Goal: Task Accomplishment & Management: Manage account settings

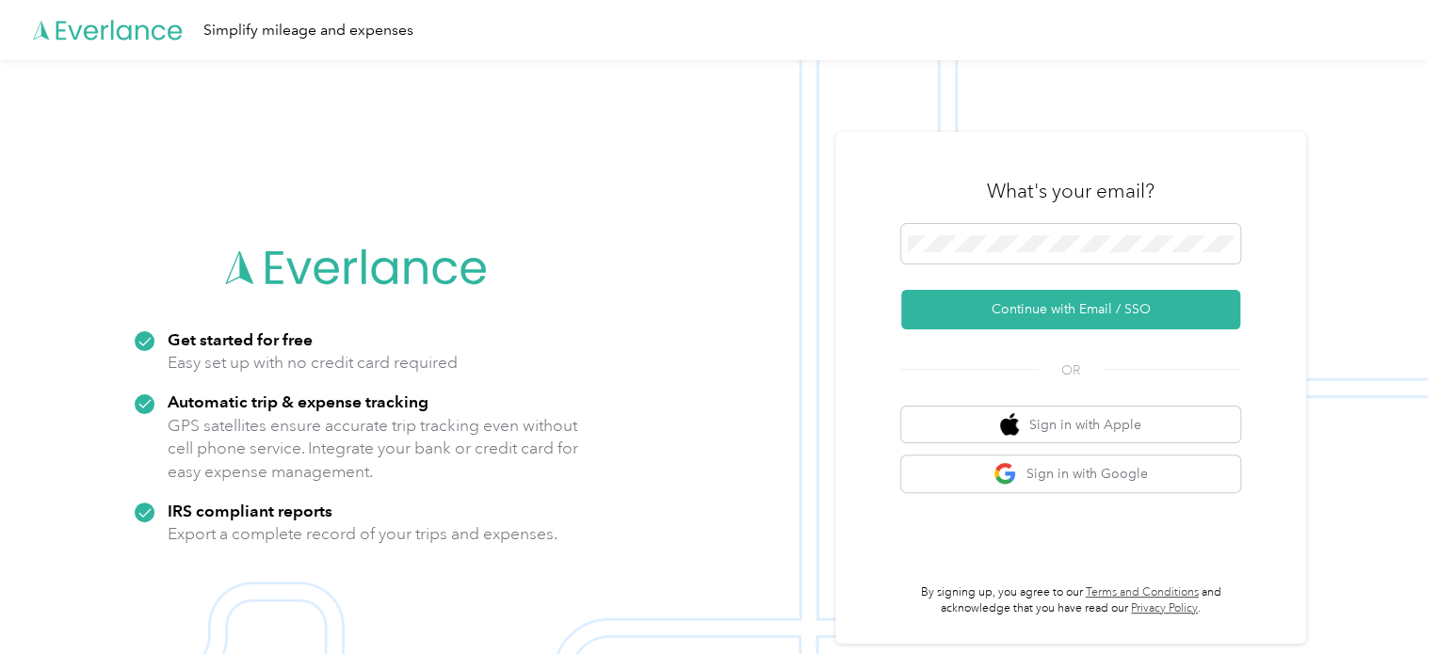
click at [1039, 199] on h3 "What's your email?" at bounding box center [1071, 191] width 168 height 26
click at [1017, 229] on span at bounding box center [1070, 244] width 339 height 40
click at [982, 255] on span at bounding box center [1070, 244] width 339 height 40
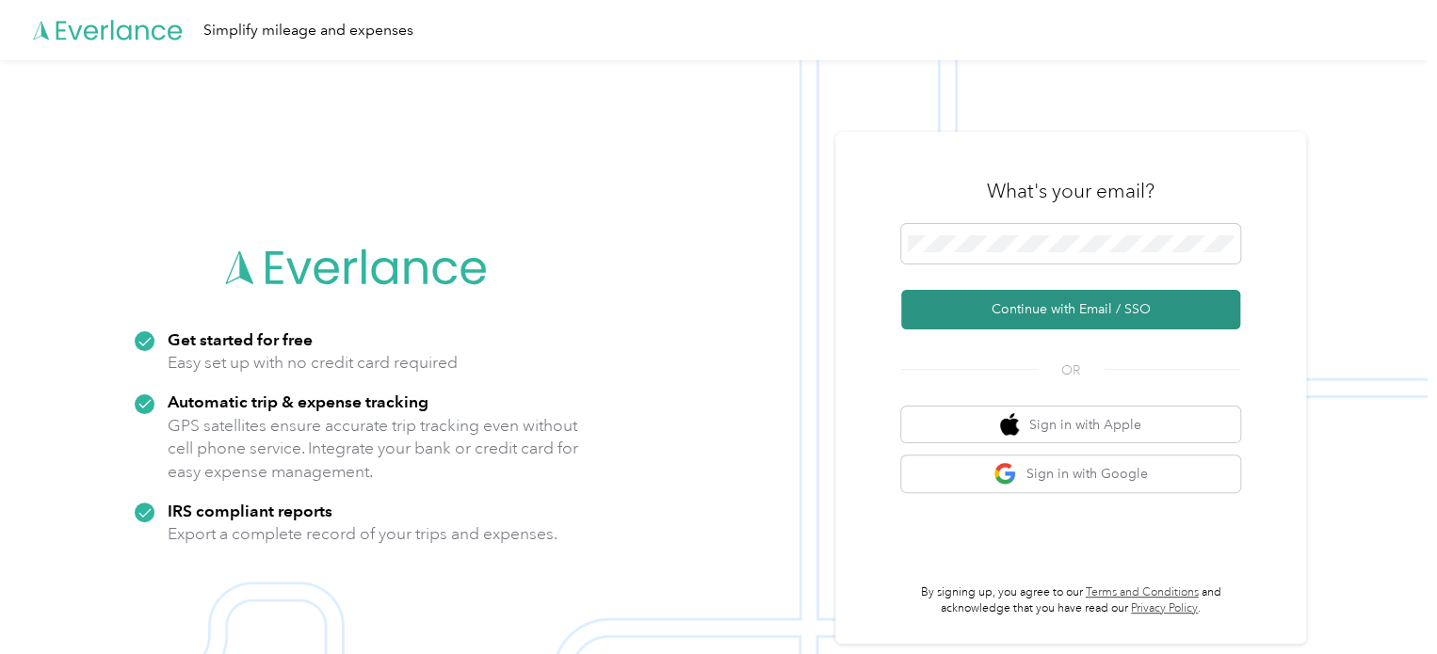
click at [1036, 320] on button "Continue with Email / SSO" at bounding box center [1070, 310] width 339 height 40
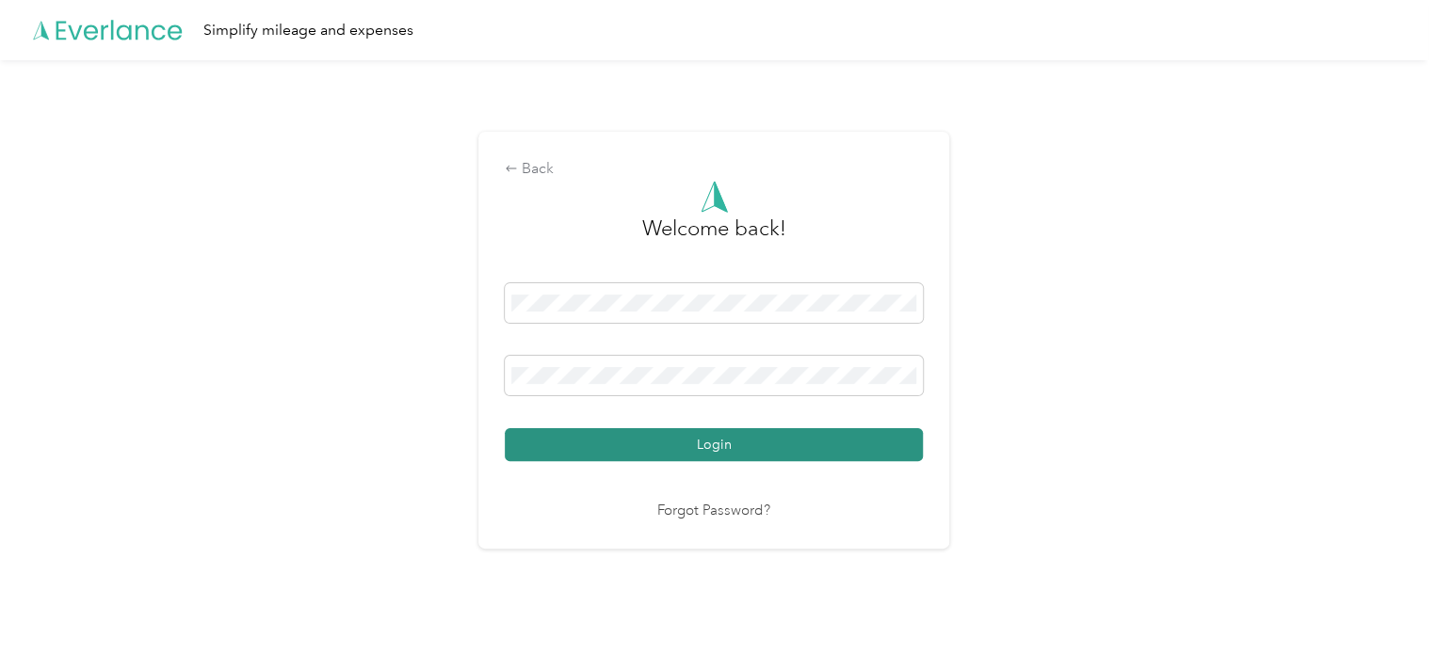
click at [729, 455] on button "Login" at bounding box center [714, 444] width 418 height 33
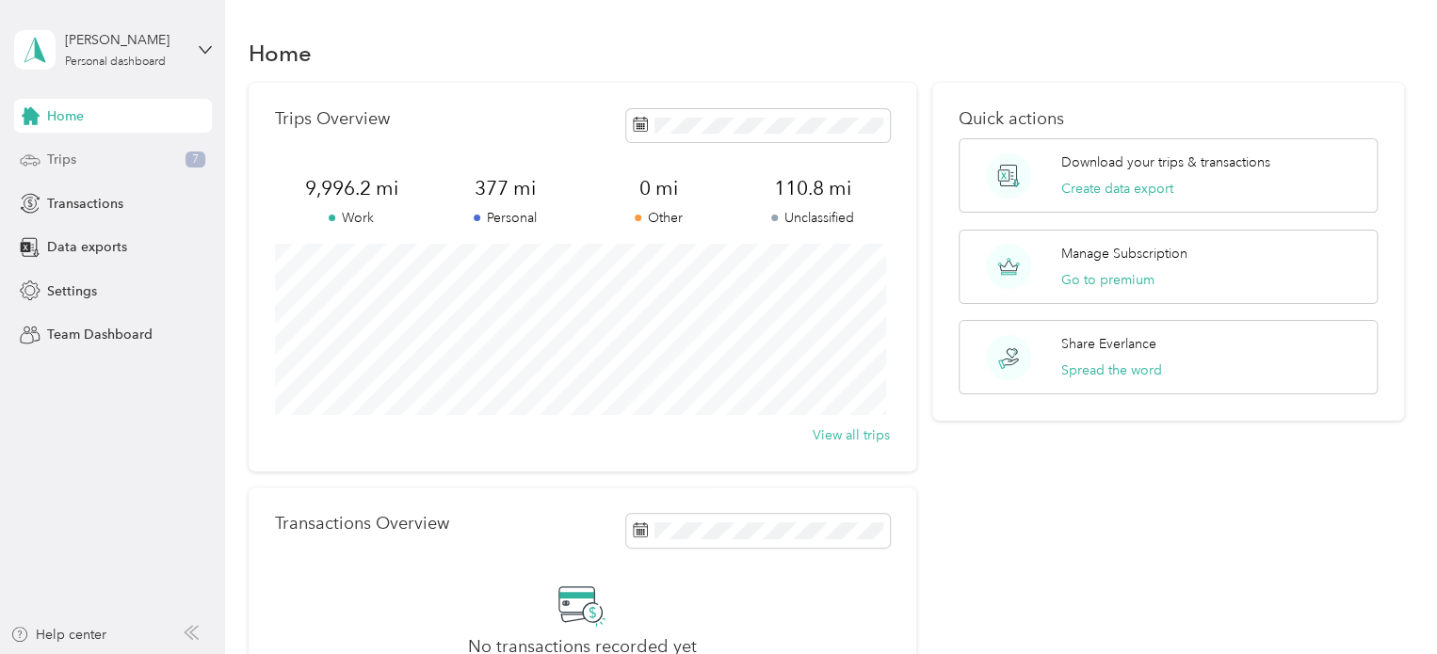
click at [76, 155] on div "Trips 7" at bounding box center [113, 160] width 198 height 34
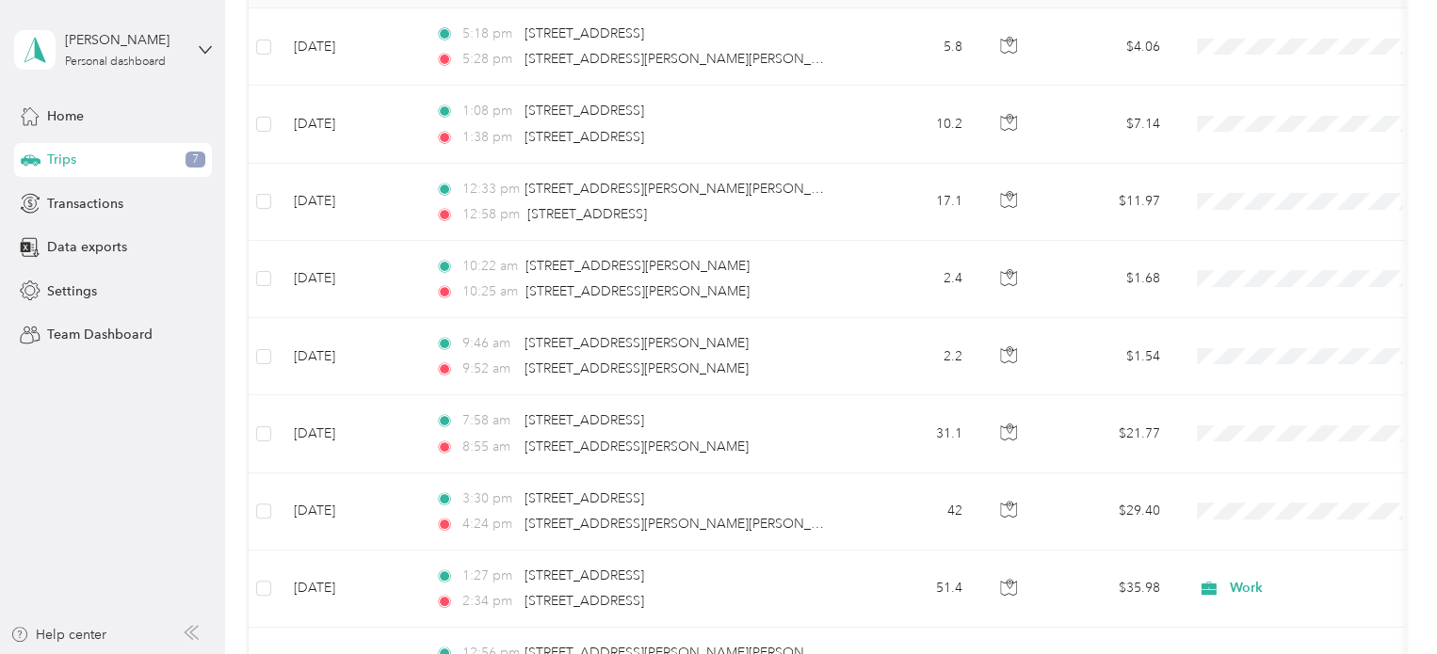
scroll to position [330, 0]
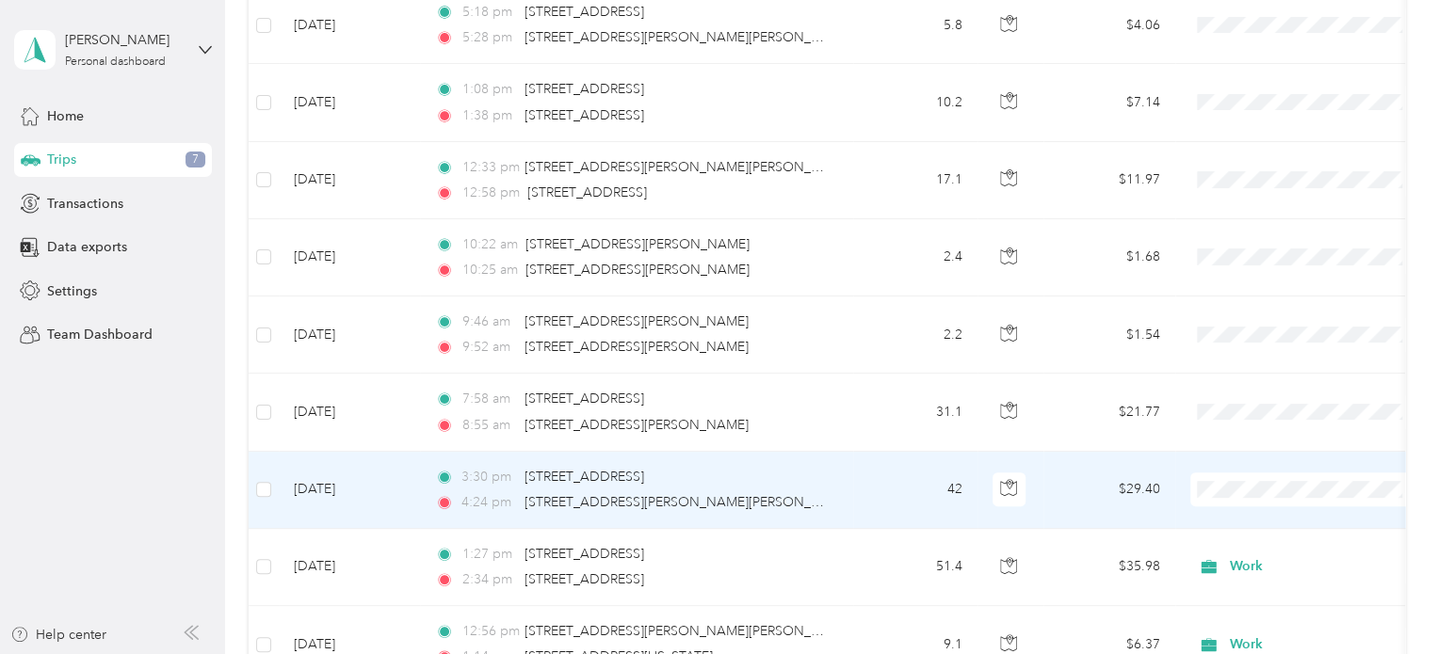
click at [1244, 229] on ol "Work Personal Construction Construction Other Charity Medical Moving Commute" at bounding box center [1306, 334] width 233 height 264
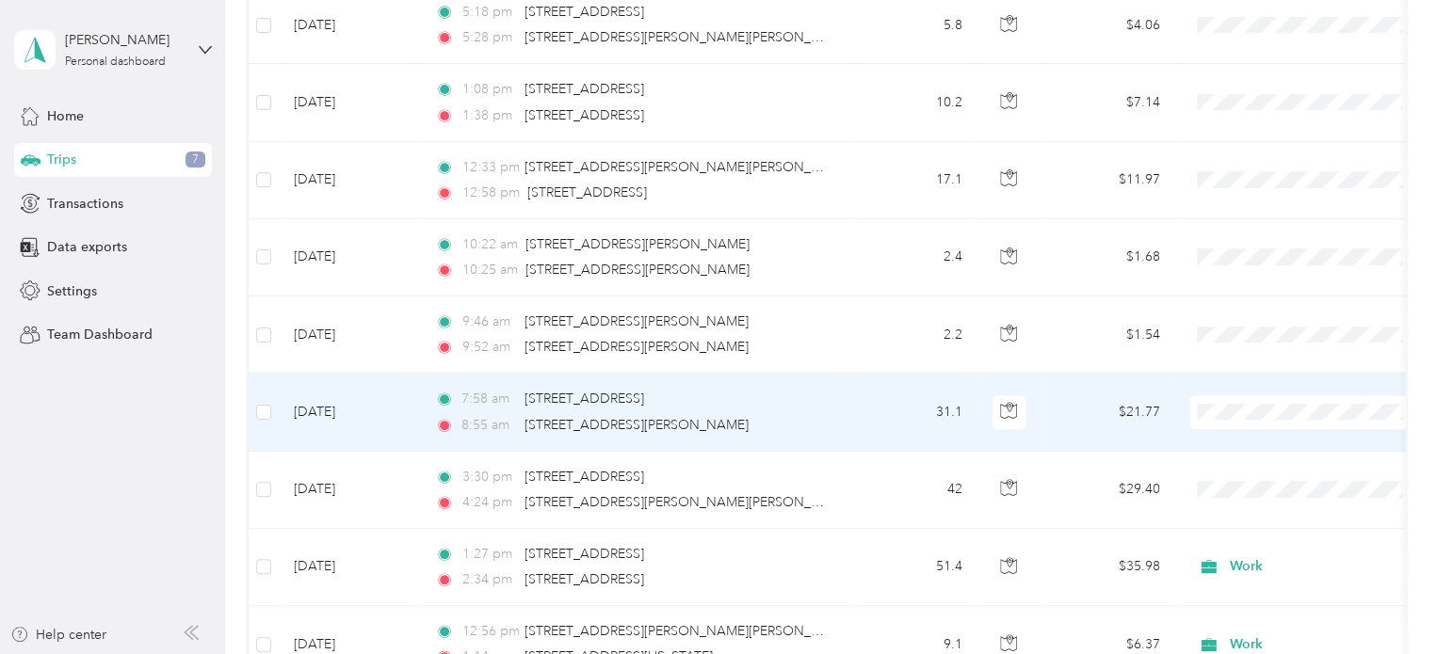
click at [1254, 152] on ol "Work Personal Construction Construction Other Charity Medical Moving Commute" at bounding box center [1306, 250] width 233 height 264
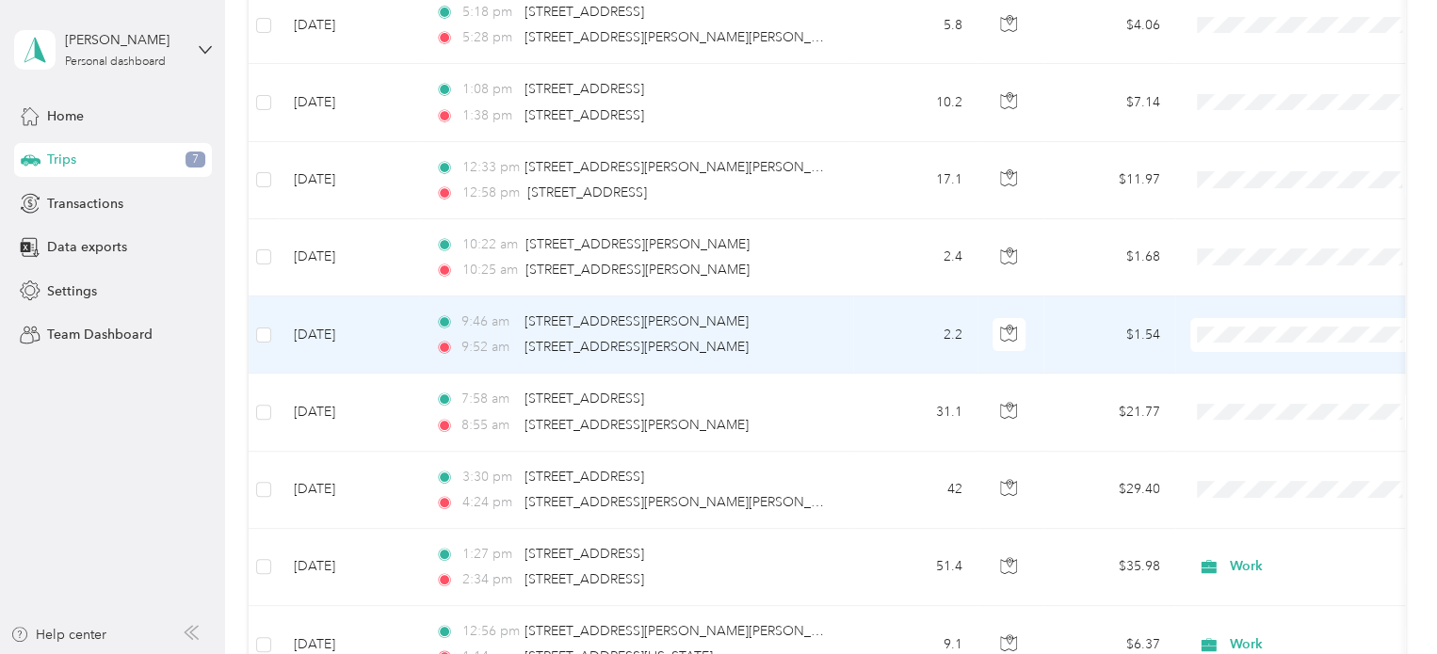
click at [1249, 363] on span "Work" at bounding box center [1323, 363] width 174 height 20
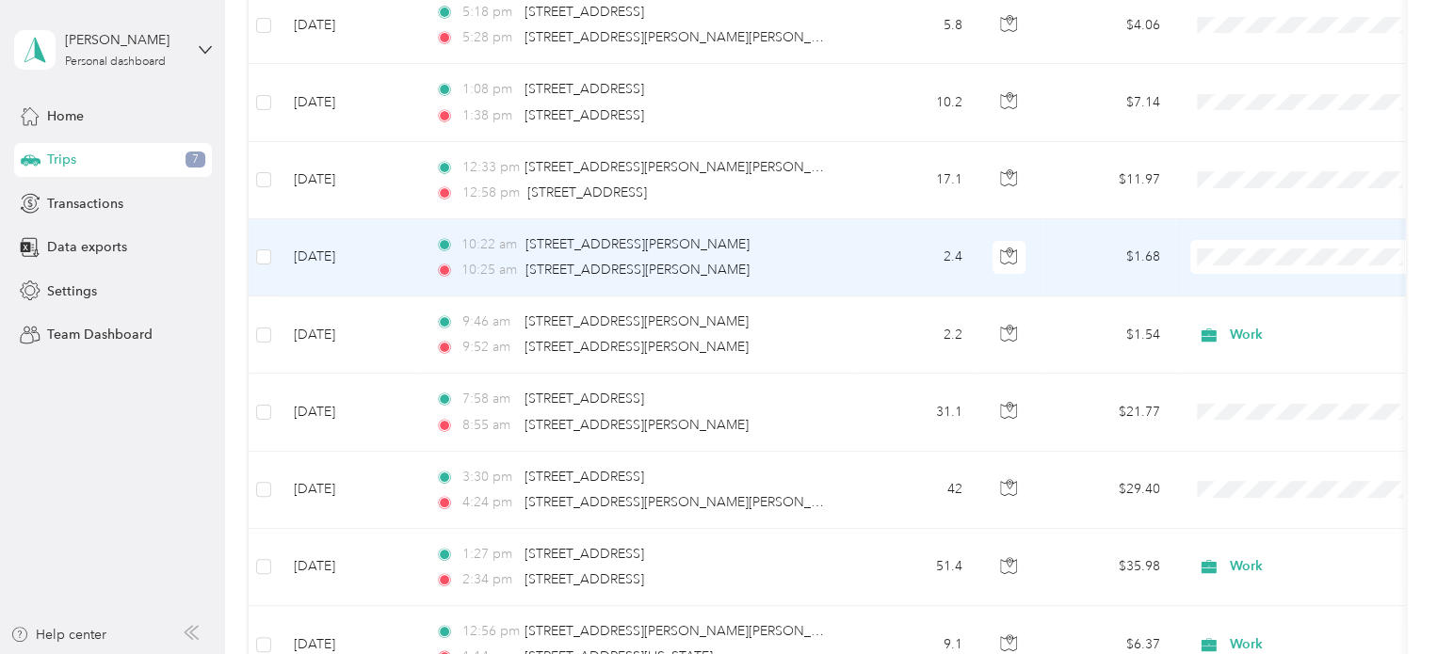
click at [1237, 287] on span "Work" at bounding box center [1323, 282] width 174 height 20
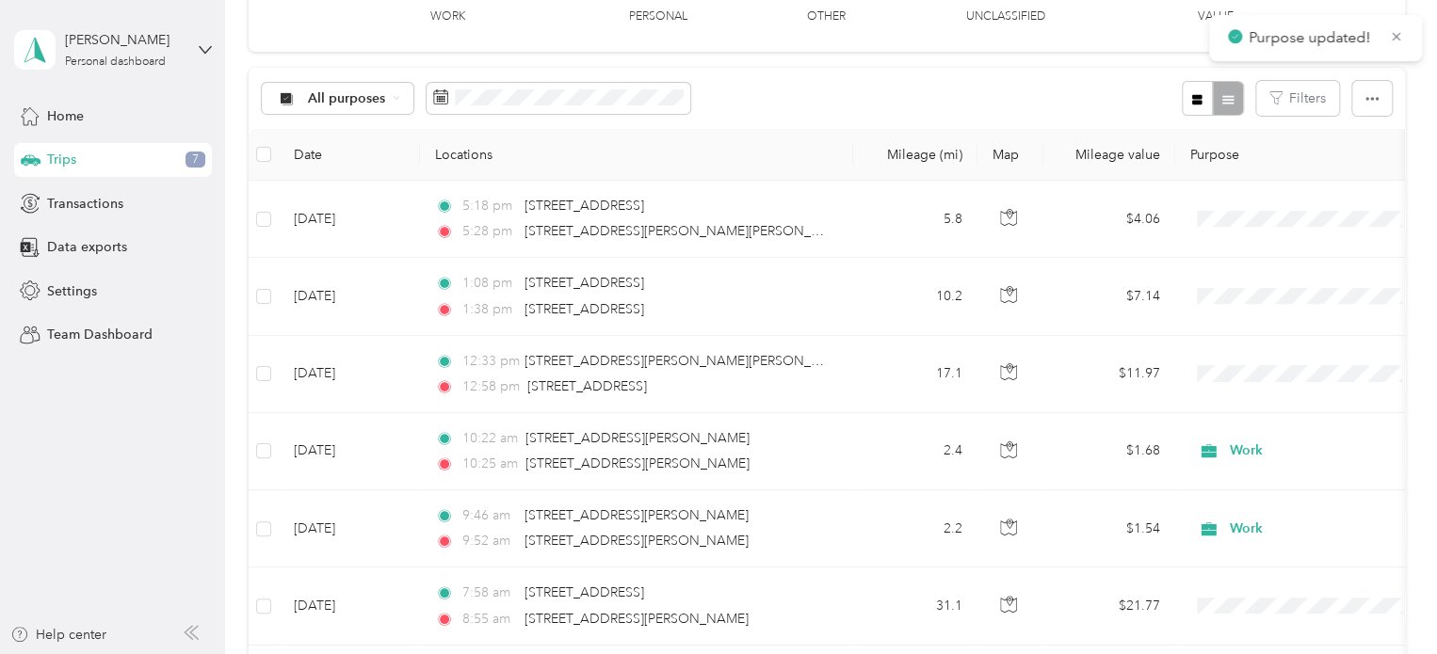
scroll to position [102, 0]
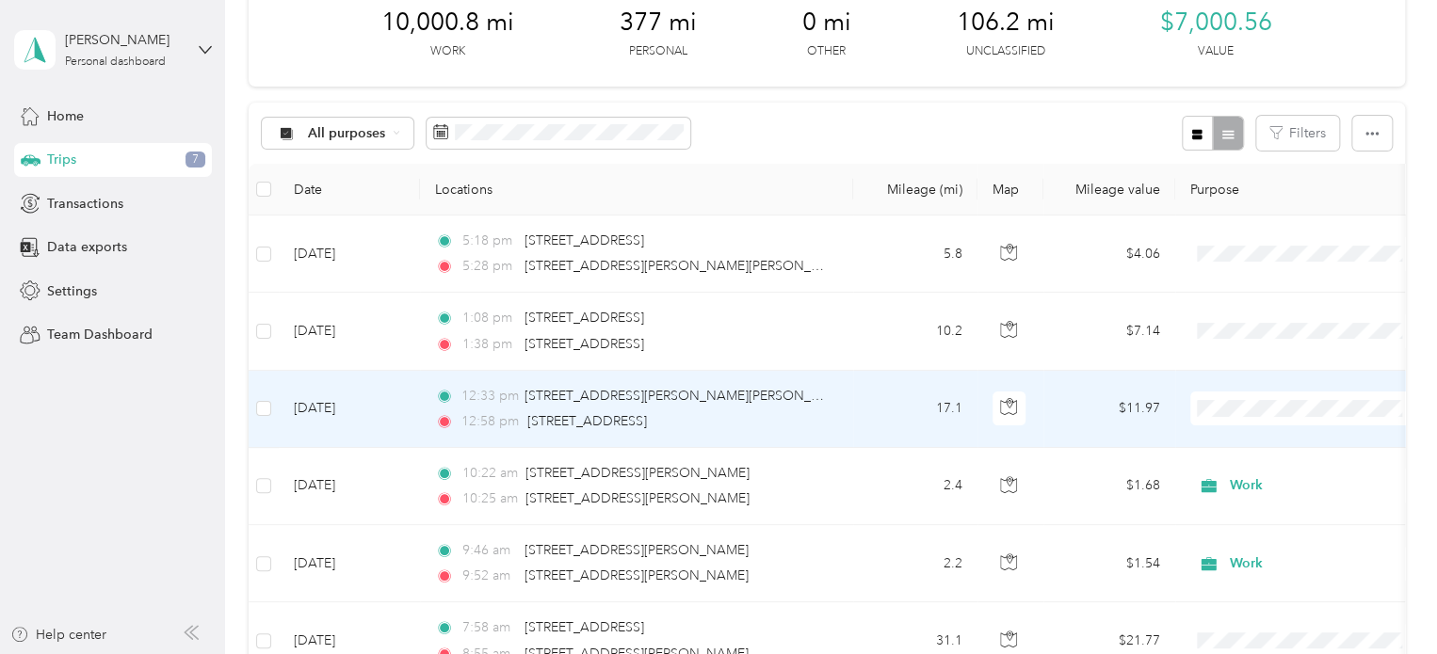
click at [1278, 153] on ol "Work Personal Construction Construction Other Charity Medical Moving Commute" at bounding box center [1306, 246] width 233 height 264
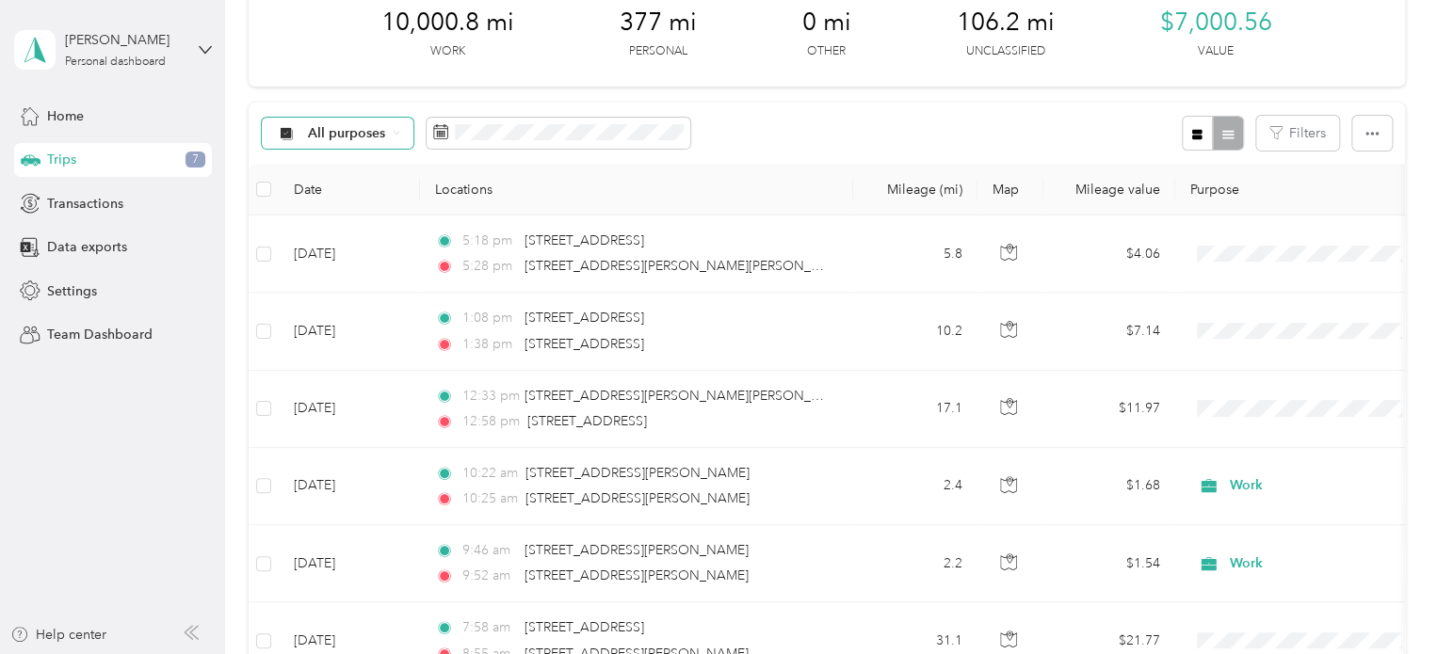
click at [319, 135] on span "All purposes" at bounding box center [347, 133] width 78 height 13
click at [330, 195] on span "Unclassified" at bounding box center [353, 194] width 91 height 20
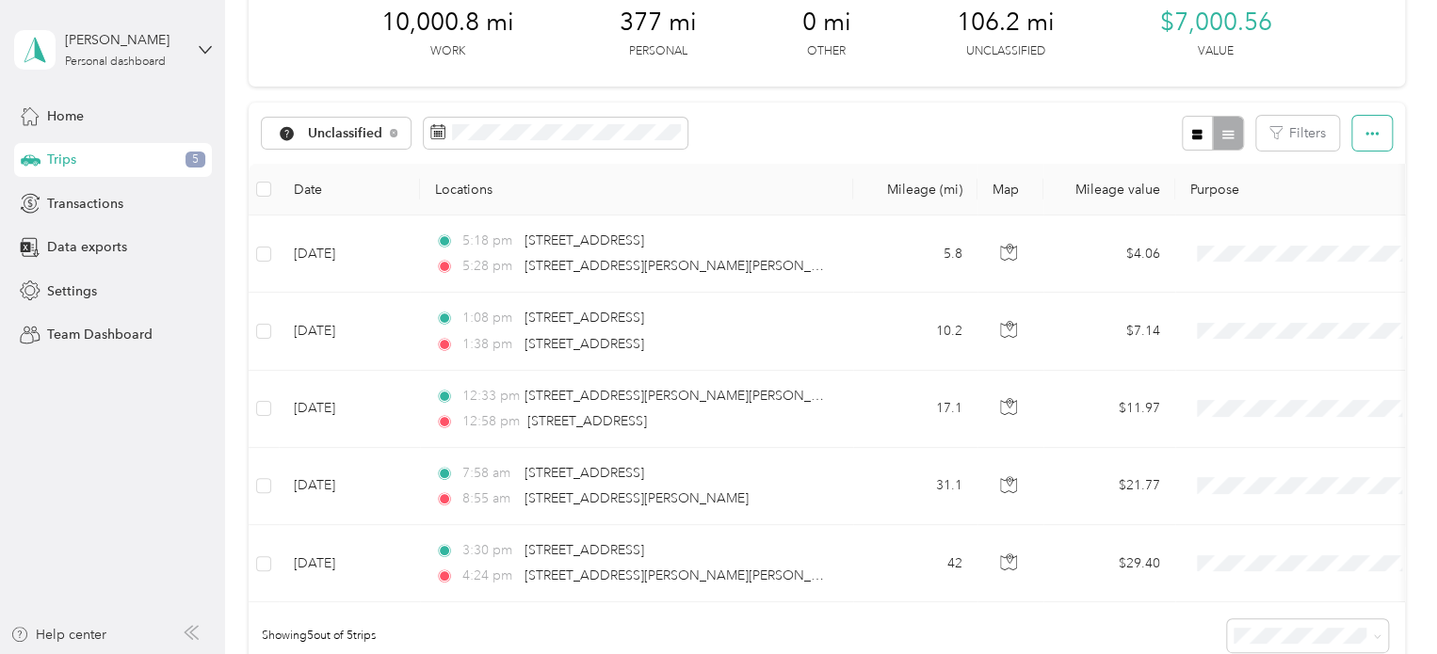
click at [1369, 139] on span "button" at bounding box center [1371, 133] width 13 height 16
click at [1359, 166] on span "Select all" at bounding box center [1346, 168] width 52 height 16
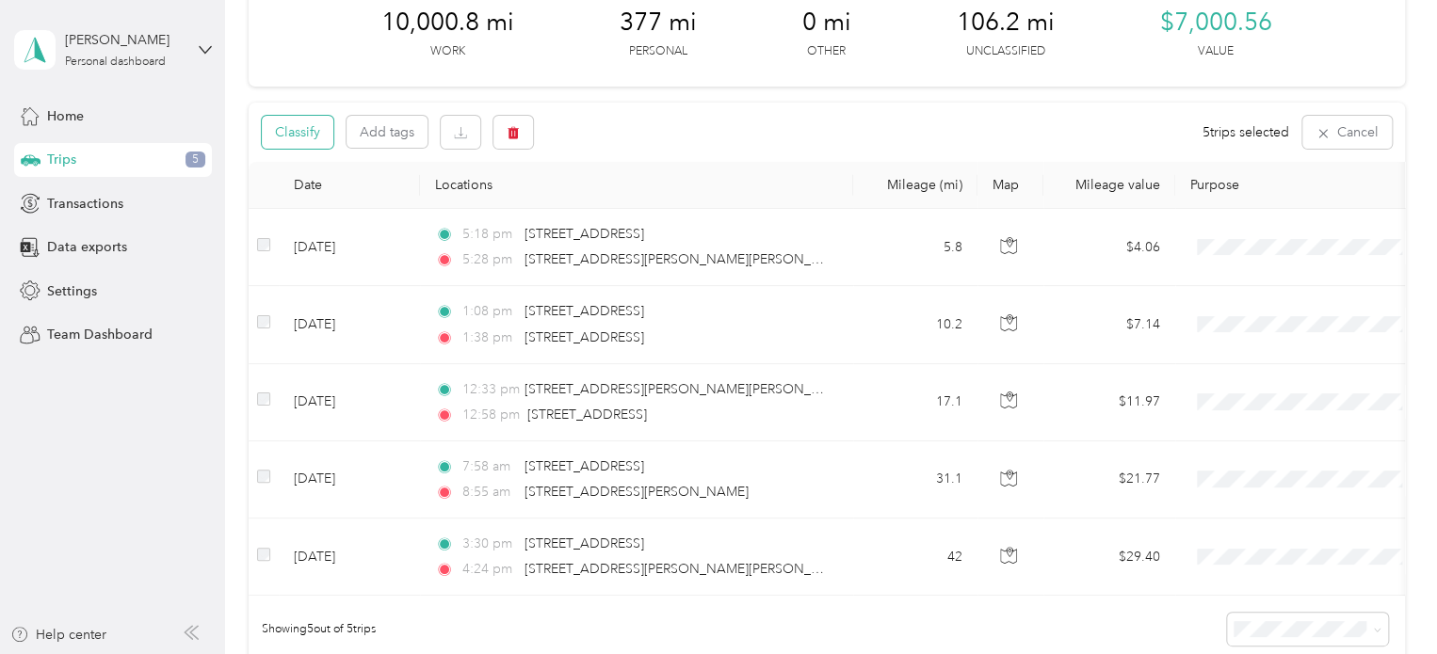
click at [316, 133] on button "Classify" at bounding box center [298, 132] width 72 height 33
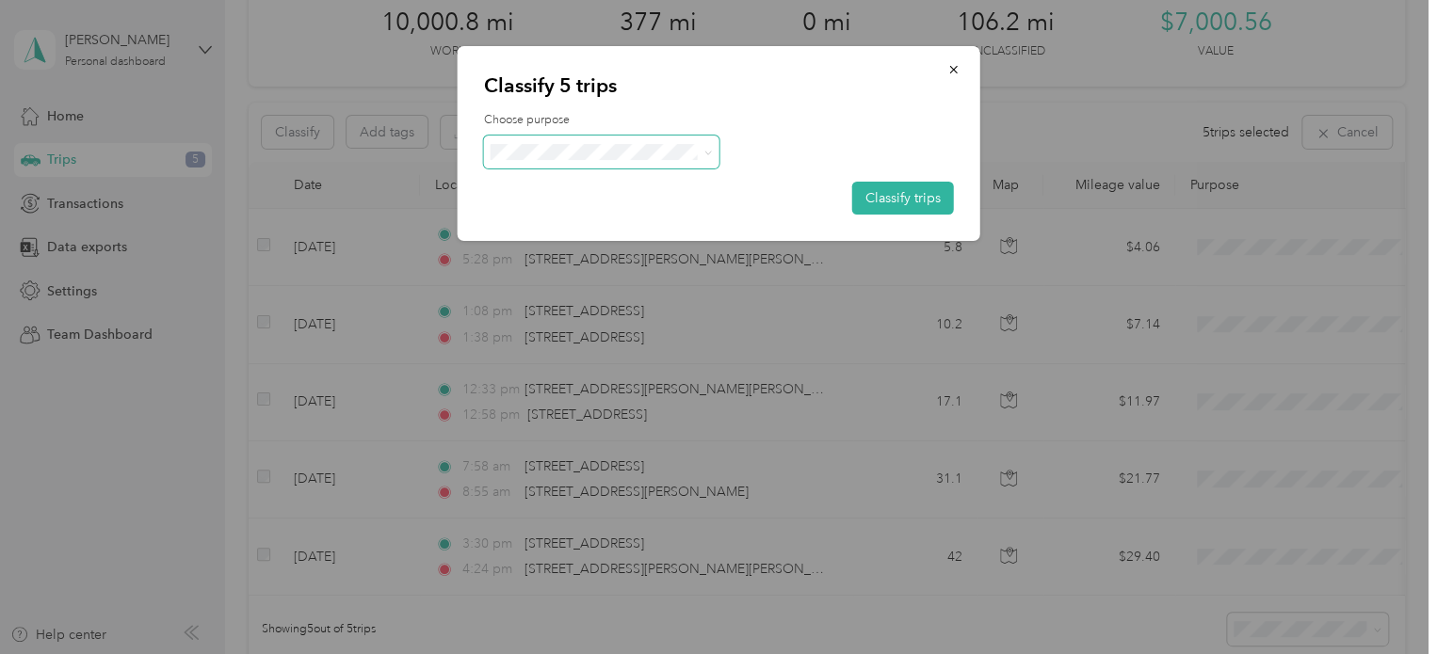
click at [602, 148] on div "Choose purpose Classify trips" at bounding box center [719, 163] width 470 height 103
click at [575, 181] on span "Work" at bounding box center [617, 178] width 175 height 20
click at [899, 206] on button "Classify trips" at bounding box center [903, 198] width 102 height 33
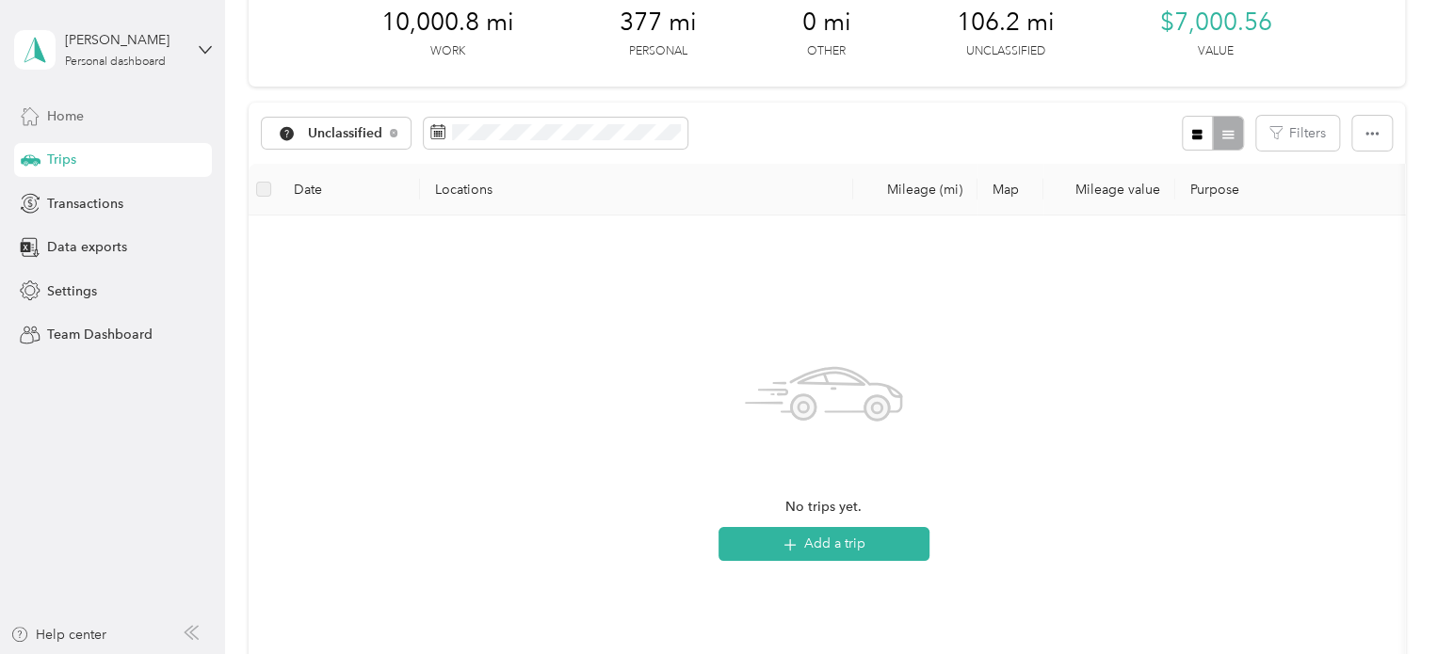
click at [42, 118] on div "Home" at bounding box center [113, 116] width 198 height 34
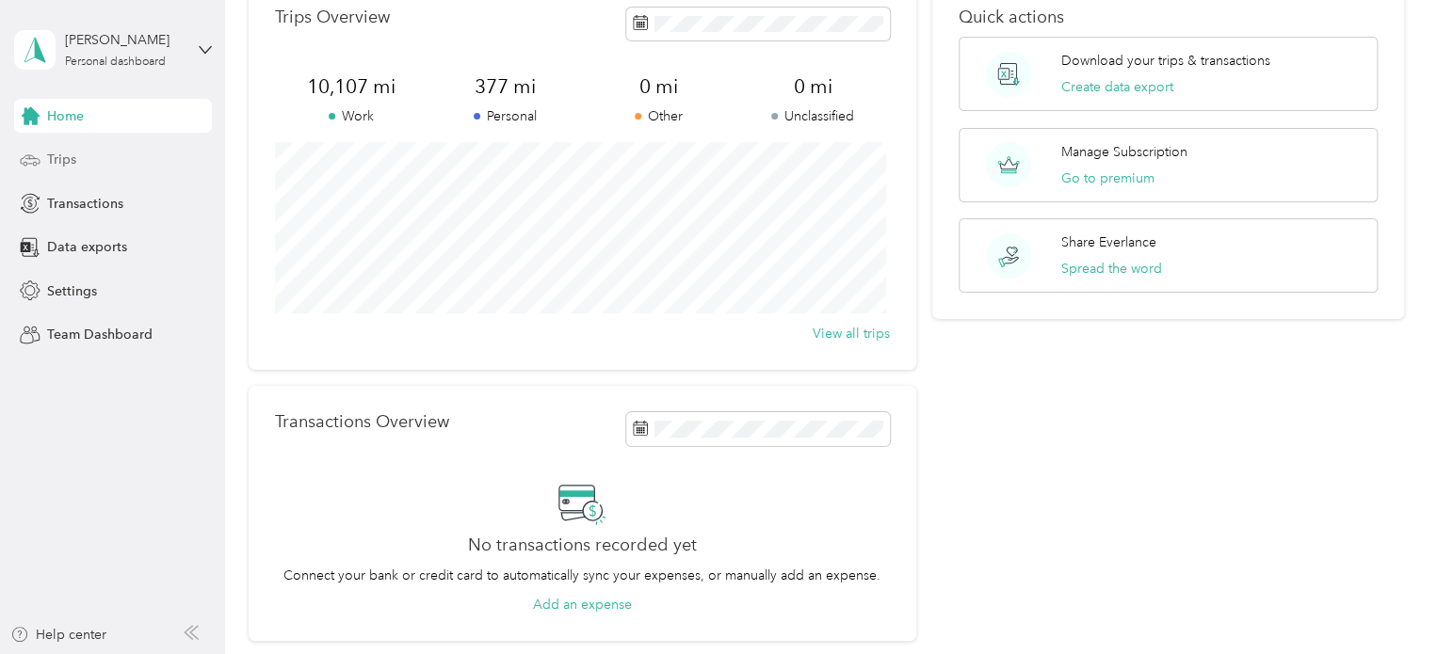
click at [101, 148] on div "Trips" at bounding box center [113, 160] width 198 height 34
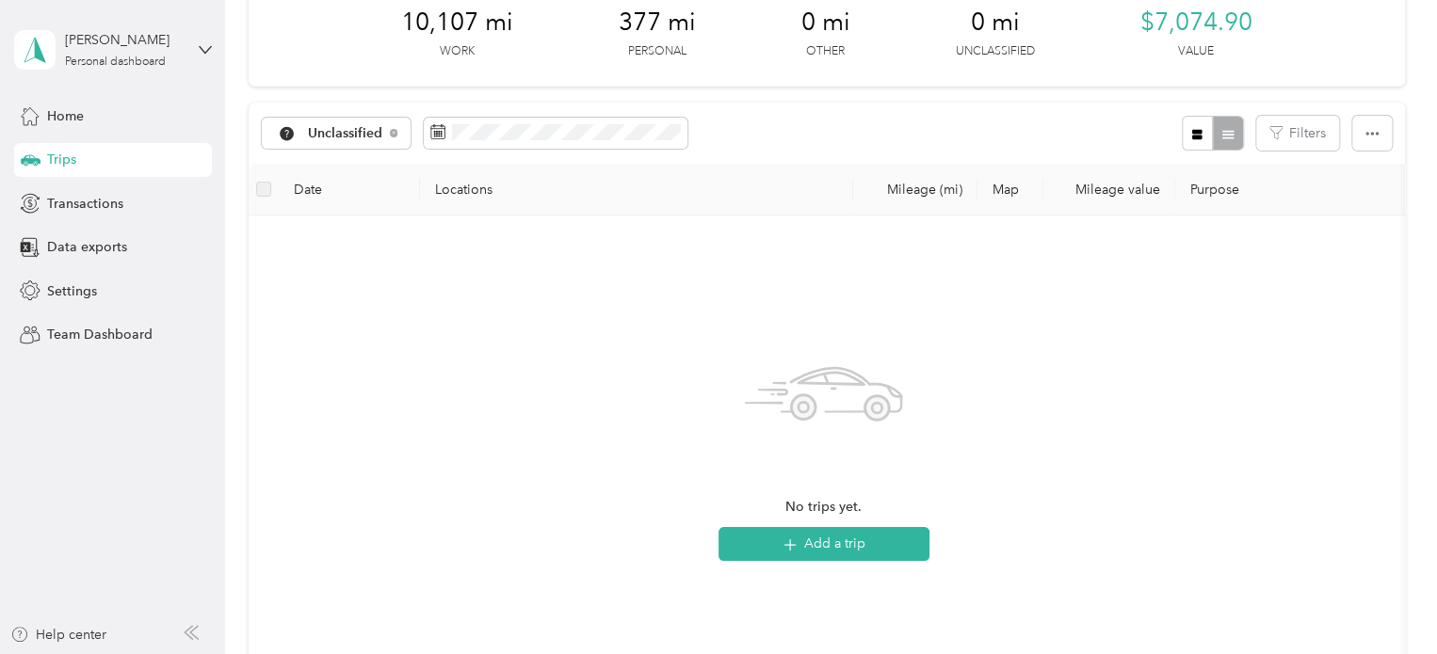
click at [68, 166] on span "Trips" at bounding box center [61, 160] width 29 height 20
click at [80, 124] on span "Home" at bounding box center [65, 116] width 37 height 20
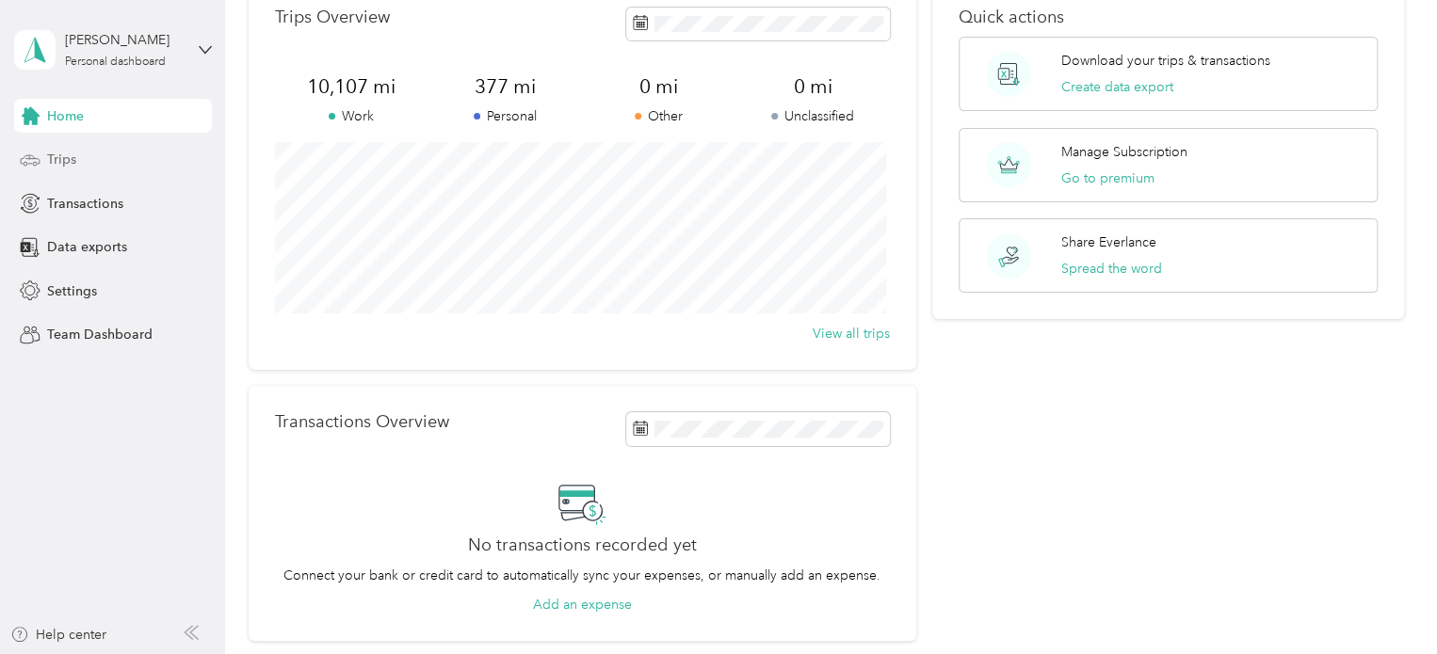
click at [64, 169] on span "Trips" at bounding box center [61, 160] width 29 height 20
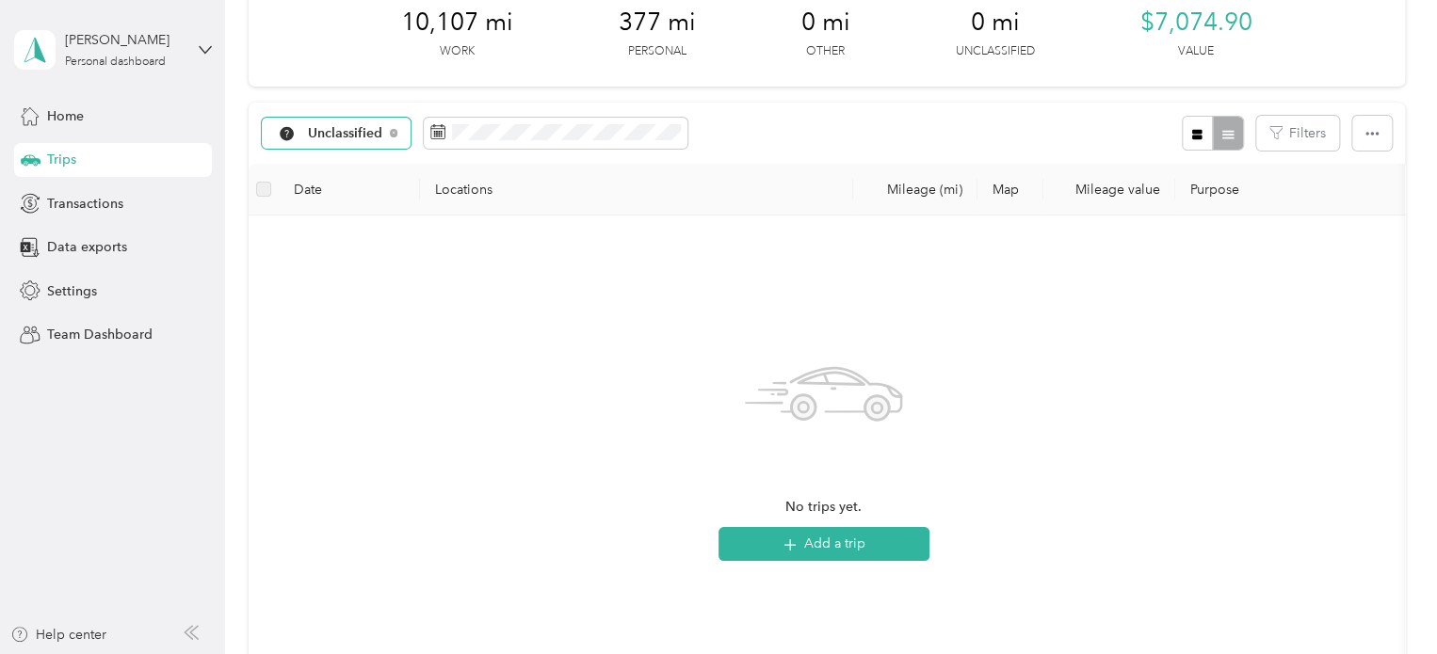
click at [315, 137] on span "Unclassified" at bounding box center [345, 133] width 75 height 13
click at [344, 163] on span "All purposes" at bounding box center [357, 156] width 98 height 20
